Goal: Task Accomplishment & Management: Use online tool/utility

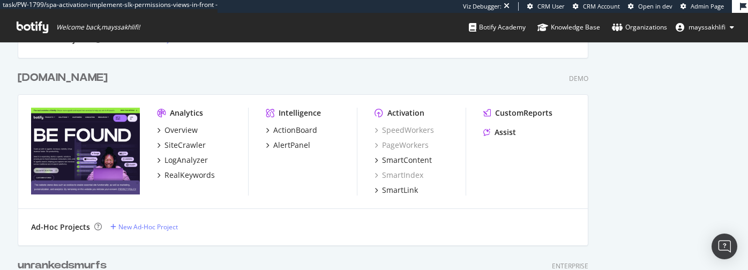
scroll to position [781, 0]
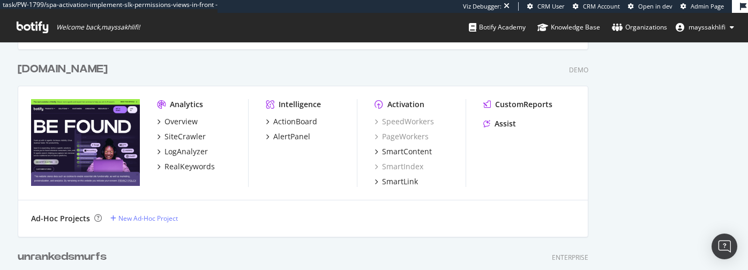
click at [27, 19] on span "Welcome back, [GEOGRAPHIC_DATA] !" at bounding box center [78, 27] width 140 height 29
click at [28, 31] on icon at bounding box center [33, 27] width 32 height 12
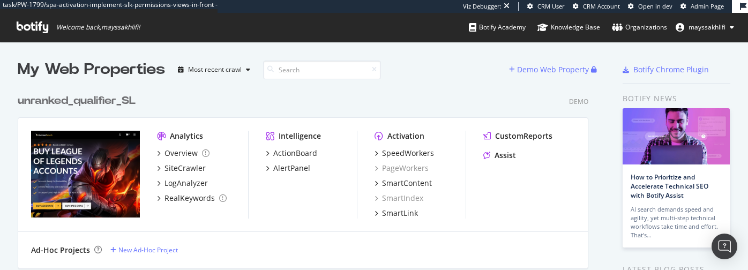
click at [109, 101] on div "unranked_qualifier_SL" at bounding box center [77, 101] width 118 height 16
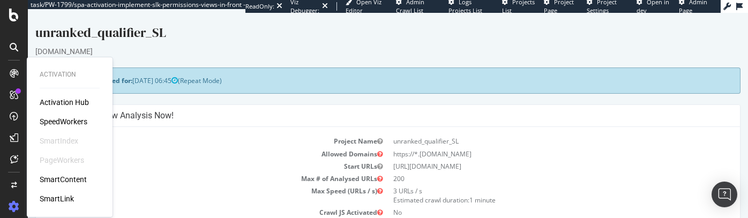
click at [61, 198] on div "SmartLink" at bounding box center [57, 198] width 34 height 11
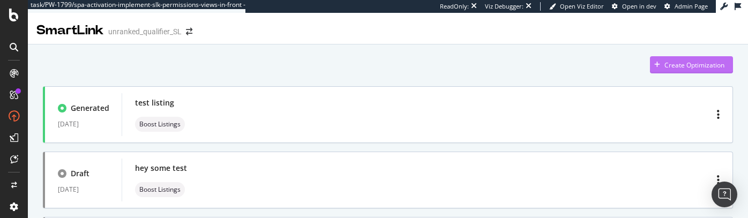
click at [676, 62] on div "Create Optimization" at bounding box center [694, 65] width 60 height 9
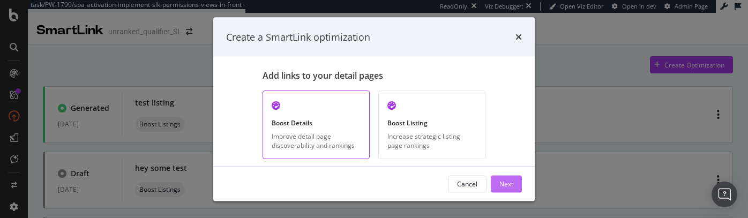
click at [505, 184] on div "Next" at bounding box center [506, 183] width 14 height 9
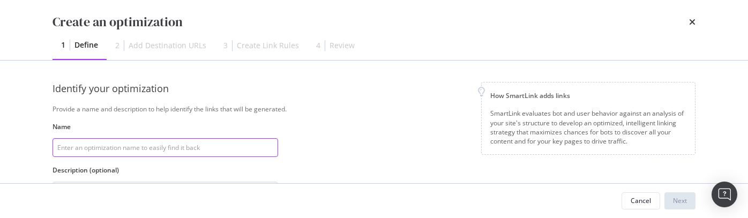
click at [187, 146] on input "modal" at bounding box center [164, 147] width 225 height 19
type input "test"
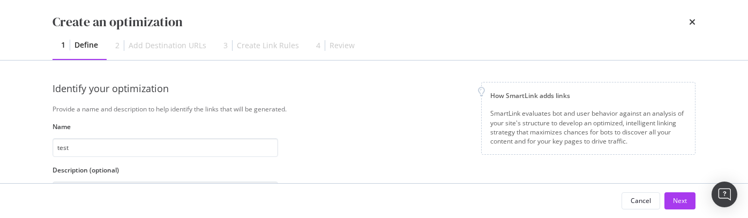
click at [351, 139] on div "Identify your optimization Provide a name and description to help identify the …" at bounding box center [373, 185] width 643 height 207
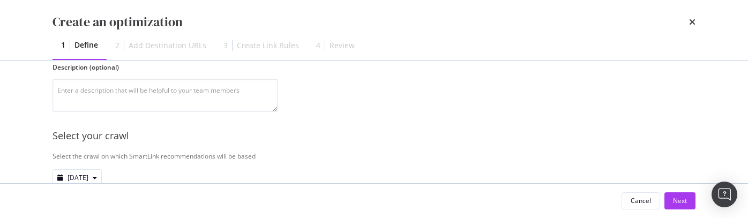
scroll to position [127, 0]
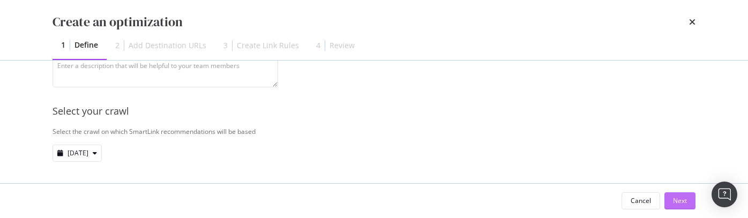
click at [674, 201] on div "Next" at bounding box center [680, 200] width 14 height 9
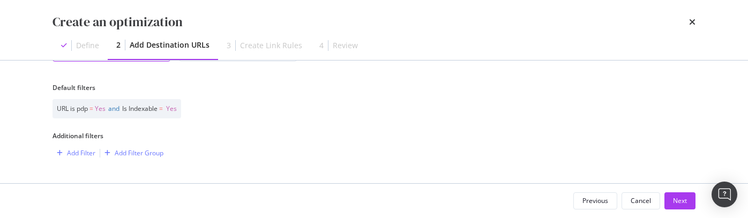
scroll to position [110, 0]
click at [681, 196] on div "Next" at bounding box center [680, 200] width 14 height 9
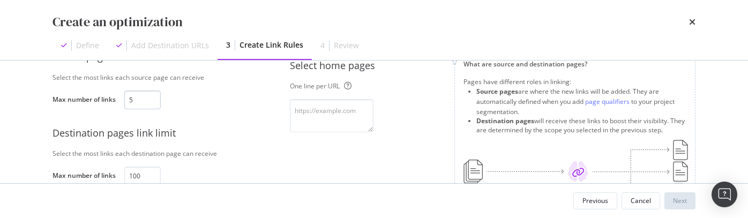
scroll to position [0, 0]
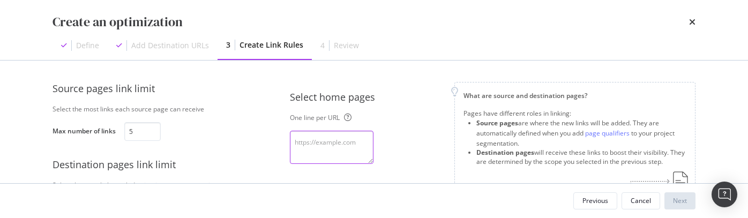
click at [341, 145] on textarea "modal" at bounding box center [332, 147] width 84 height 33
click at [325, 141] on textarea "modal" at bounding box center [332, 147] width 84 height 33
type textarea "[URL][DOMAIN_NAME]"
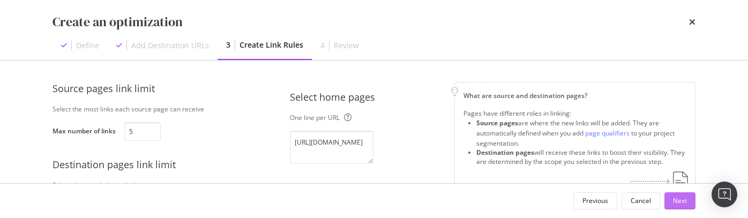
click at [682, 201] on div "Next" at bounding box center [680, 200] width 14 height 9
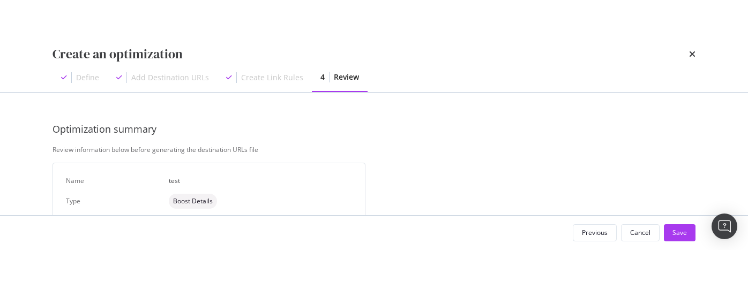
scroll to position [105, 0]
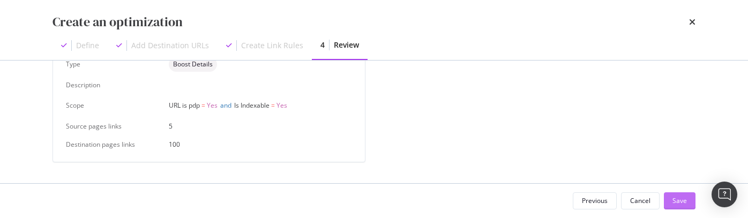
click at [681, 200] on div "Save" at bounding box center [679, 200] width 14 height 9
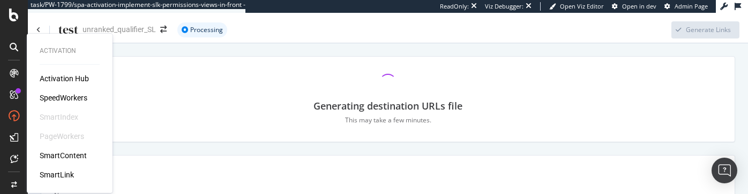
click at [48, 175] on div "SmartLink" at bounding box center [57, 175] width 34 height 11
